Goal: Task Accomplishment & Management: Use online tool/utility

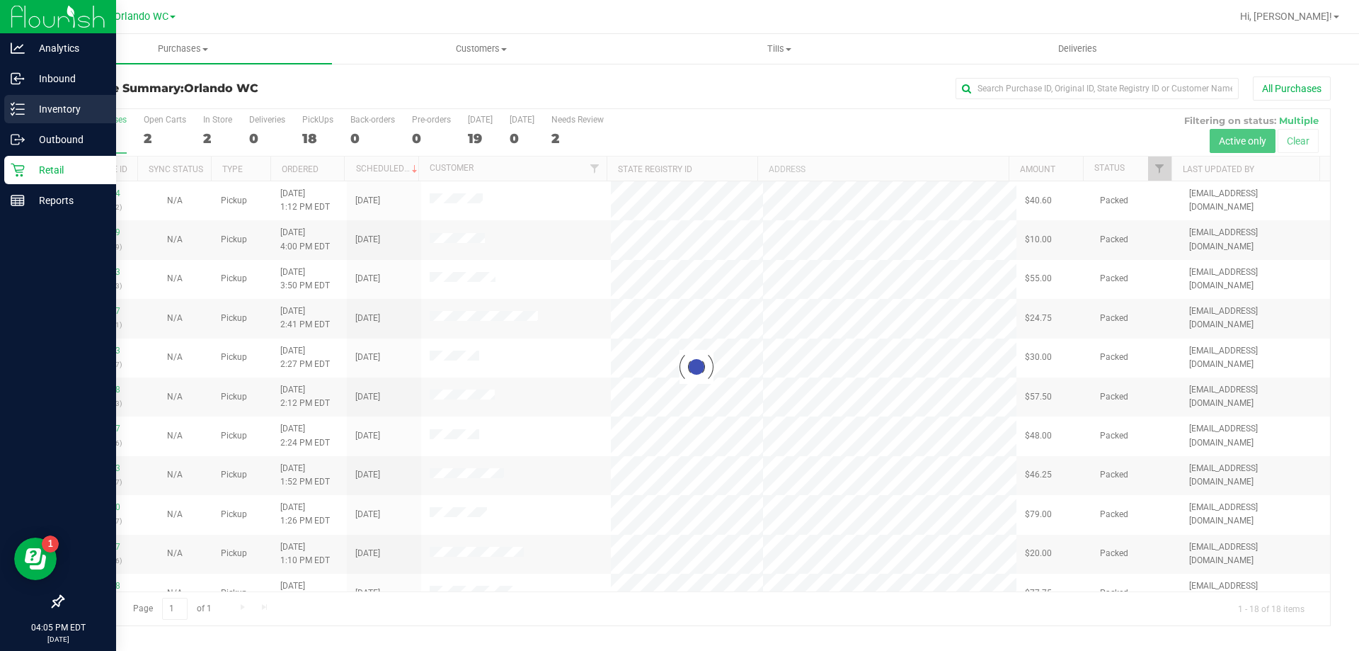
click at [47, 114] on p "Inventory" at bounding box center [67, 109] width 85 height 17
click at [31, 101] on p "Inventory" at bounding box center [67, 109] width 85 height 17
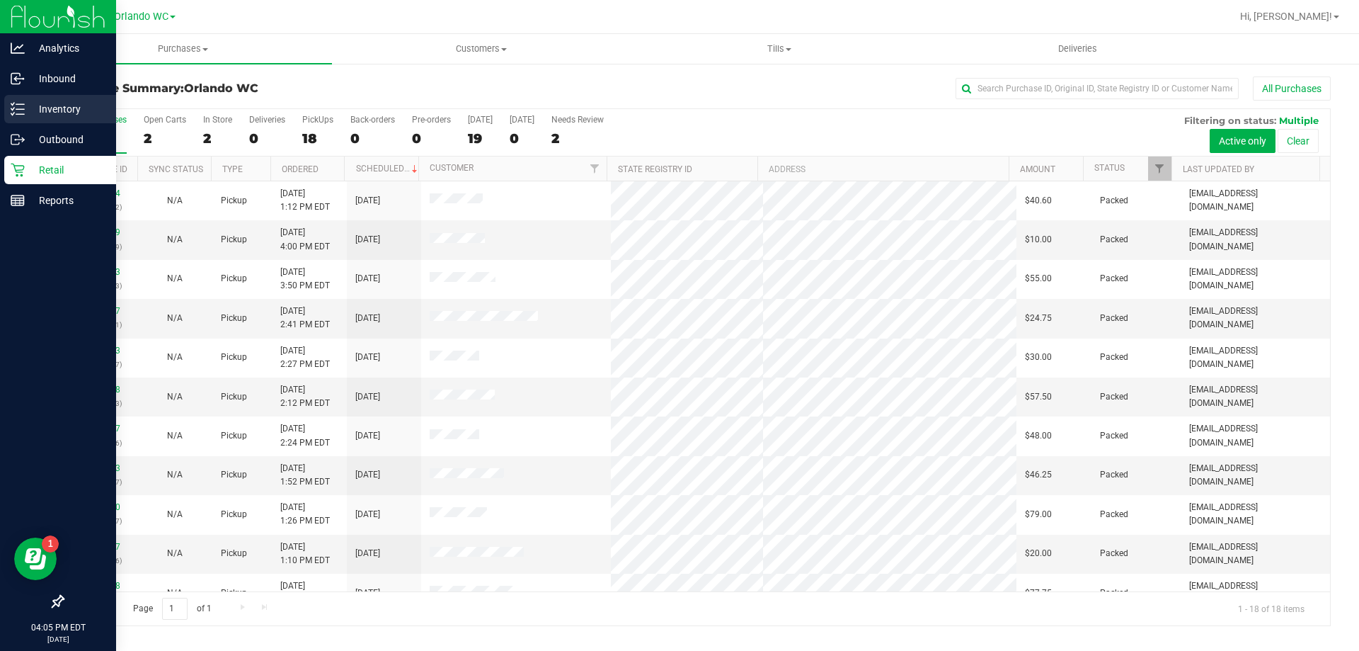
click at [62, 122] on div "Inventory" at bounding box center [60, 109] width 112 height 28
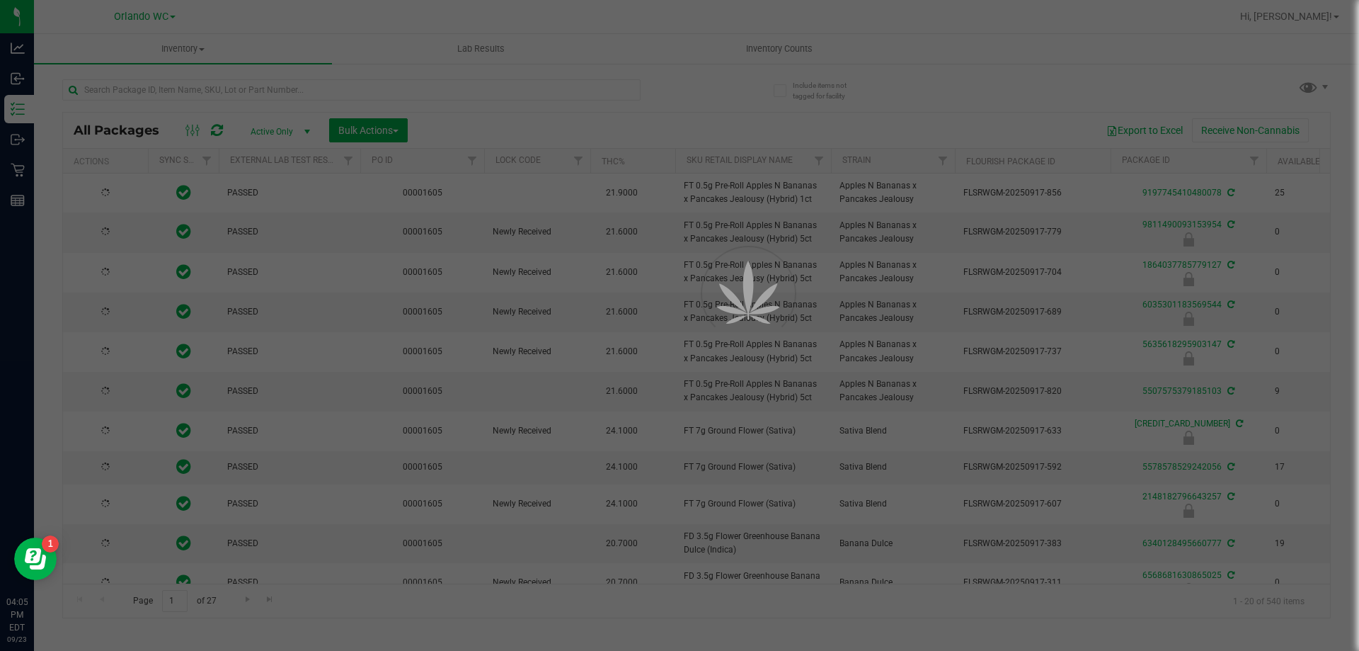
click at [169, 83] on div at bounding box center [679, 325] width 1359 height 651
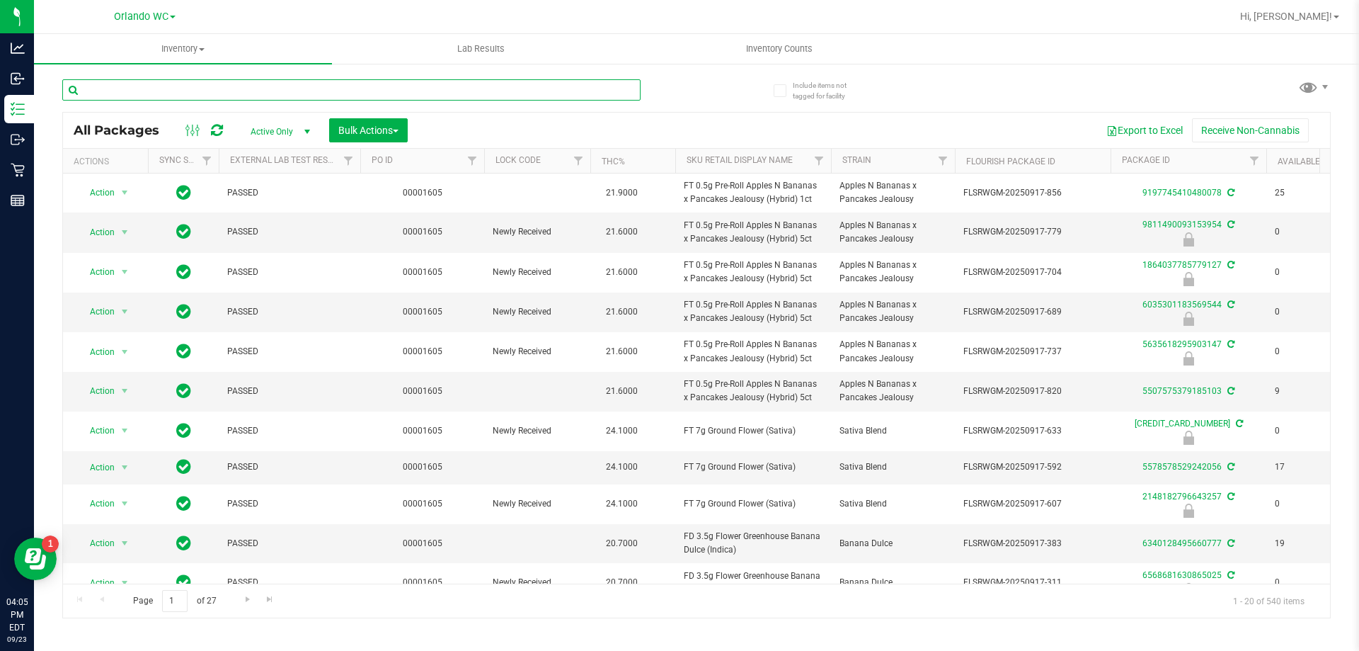
click at [168, 89] on input "text" at bounding box center [351, 89] width 578 height 21
paste input "SN250728DC1-0804"
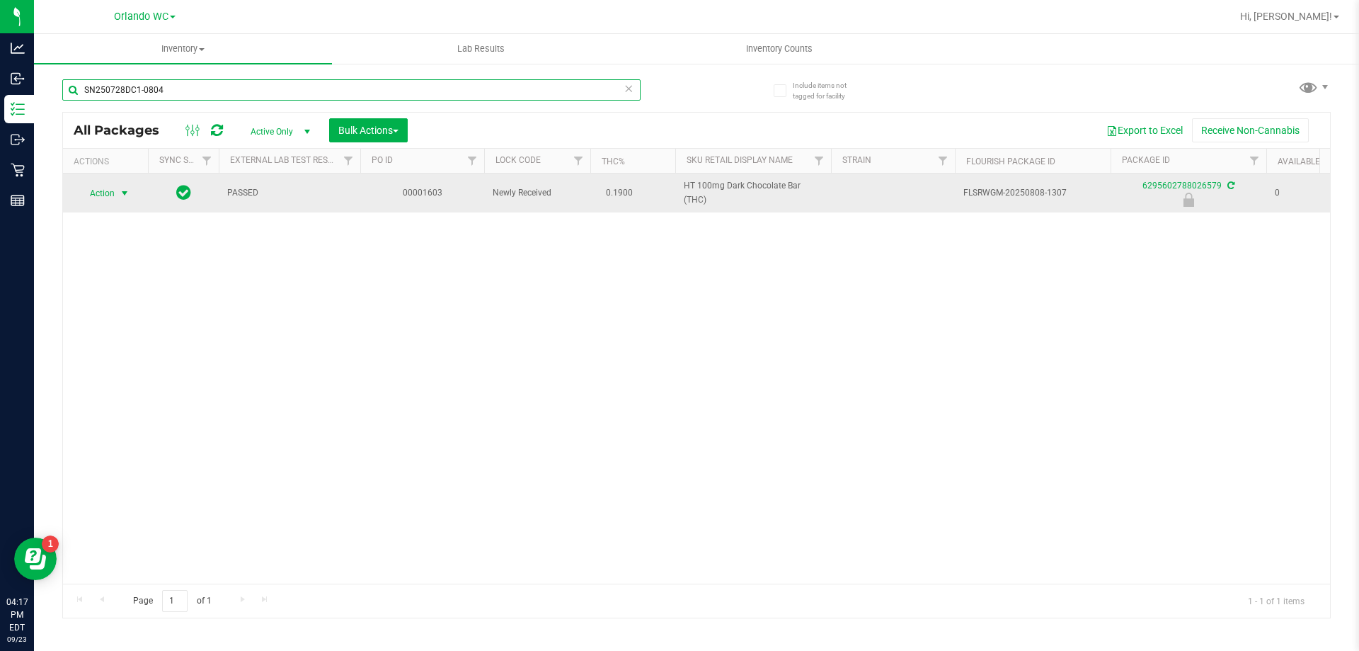
type input "SN250728DC1-0804"
click at [116, 190] on span "select" at bounding box center [125, 193] width 18 height 20
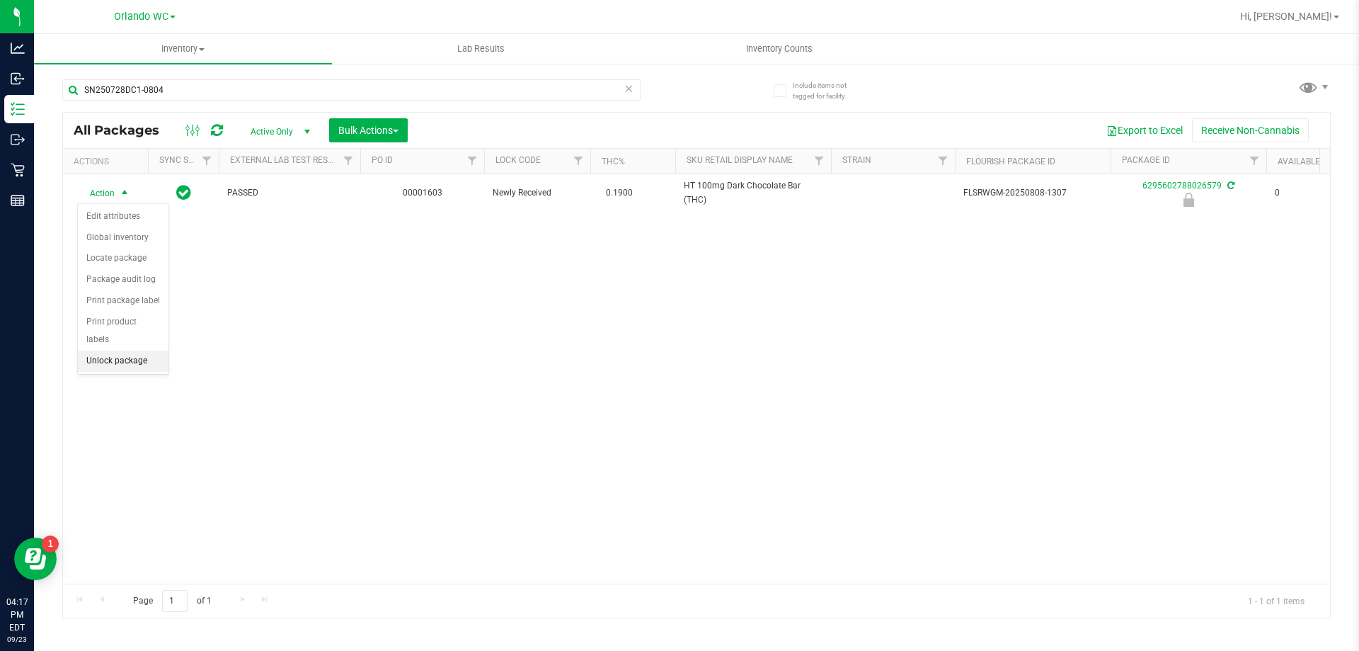
click at [133, 350] on li "Unlock package" at bounding box center [123, 360] width 91 height 21
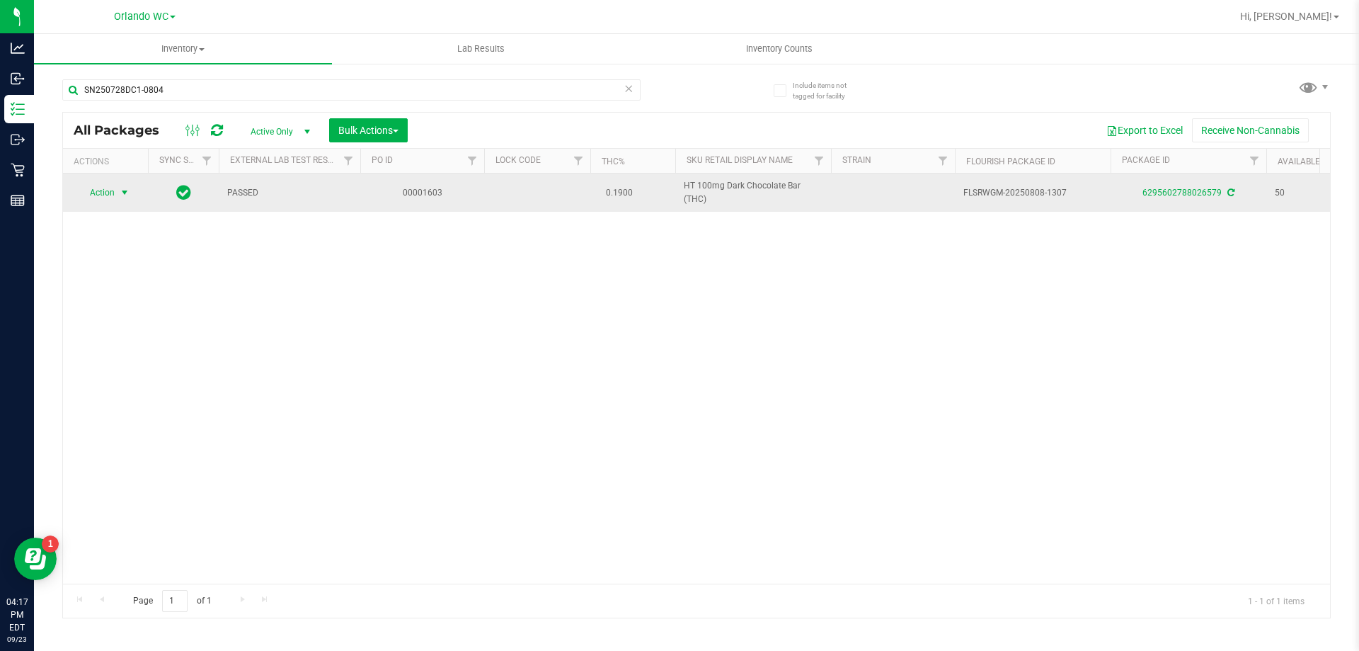
click at [125, 188] on span "select" at bounding box center [124, 192] width 11 height 11
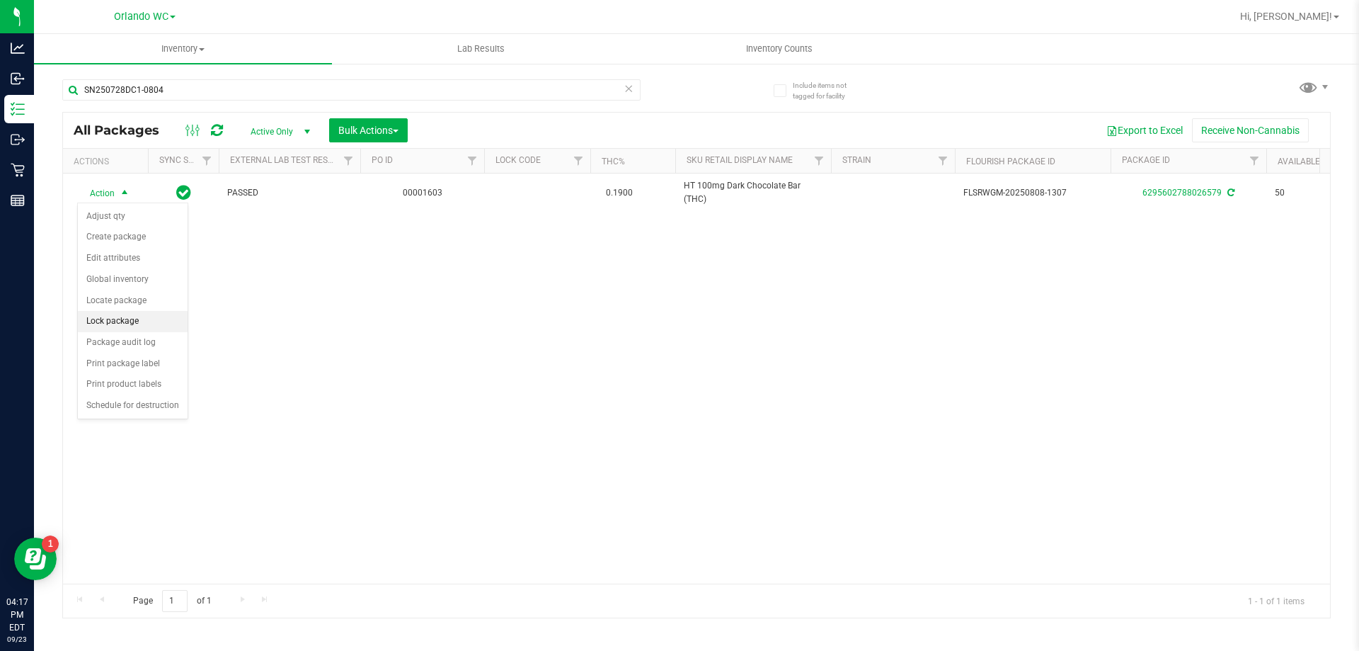
click at [154, 314] on li "Lock package" at bounding box center [133, 321] width 110 height 21
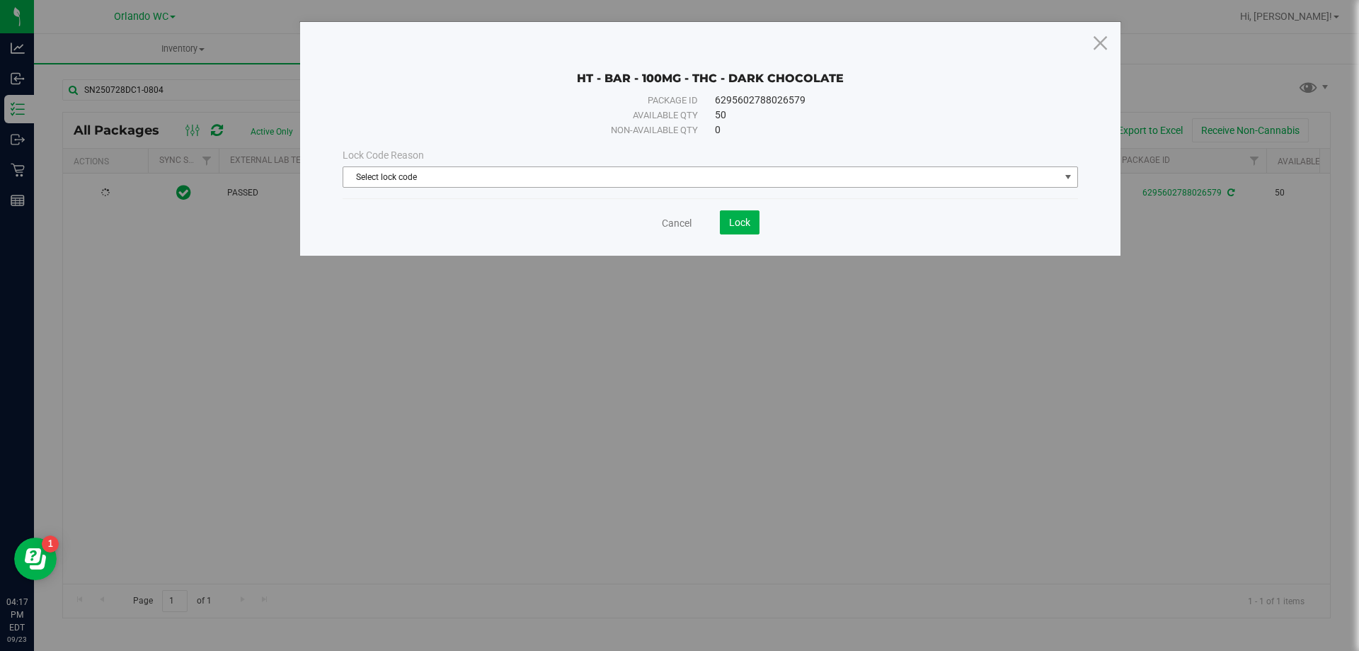
click at [610, 176] on span "Select lock code" at bounding box center [701, 177] width 717 height 20
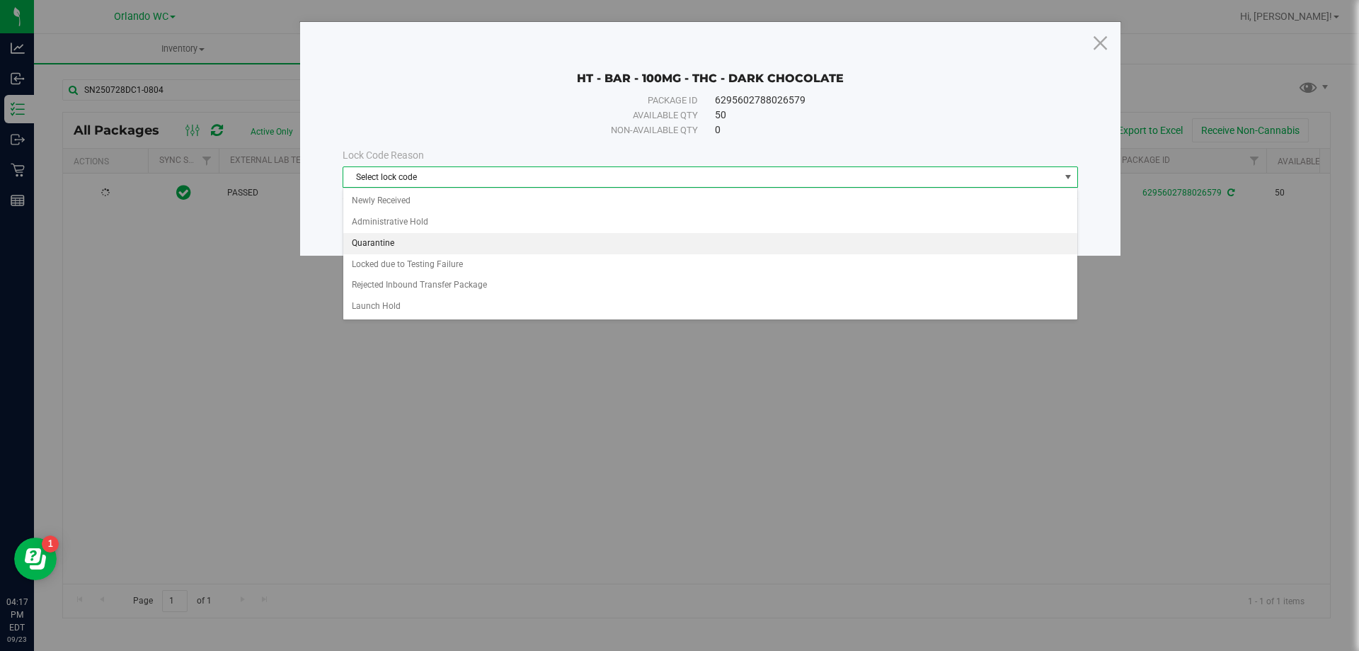
click at [433, 238] on li "Quarantine" at bounding box center [710, 243] width 734 height 21
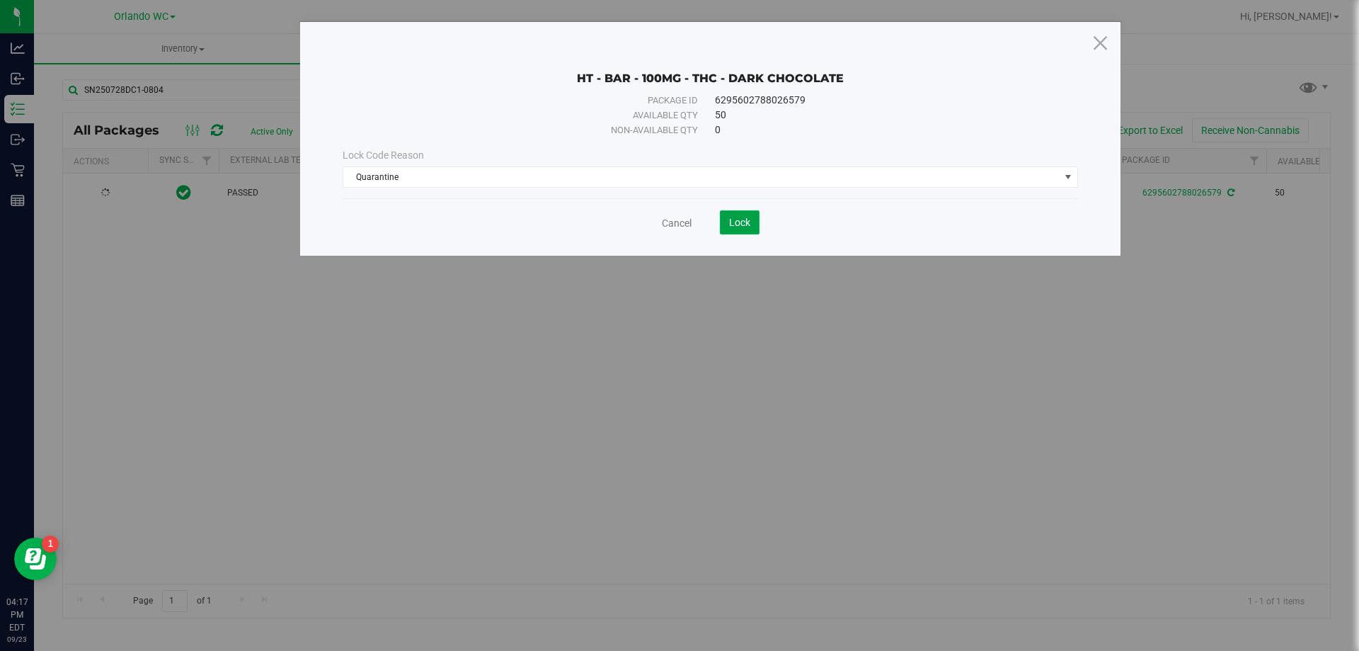
click at [726, 219] on button "Lock" at bounding box center [740, 222] width 40 height 24
